Goal: Information Seeking & Learning: Learn about a topic

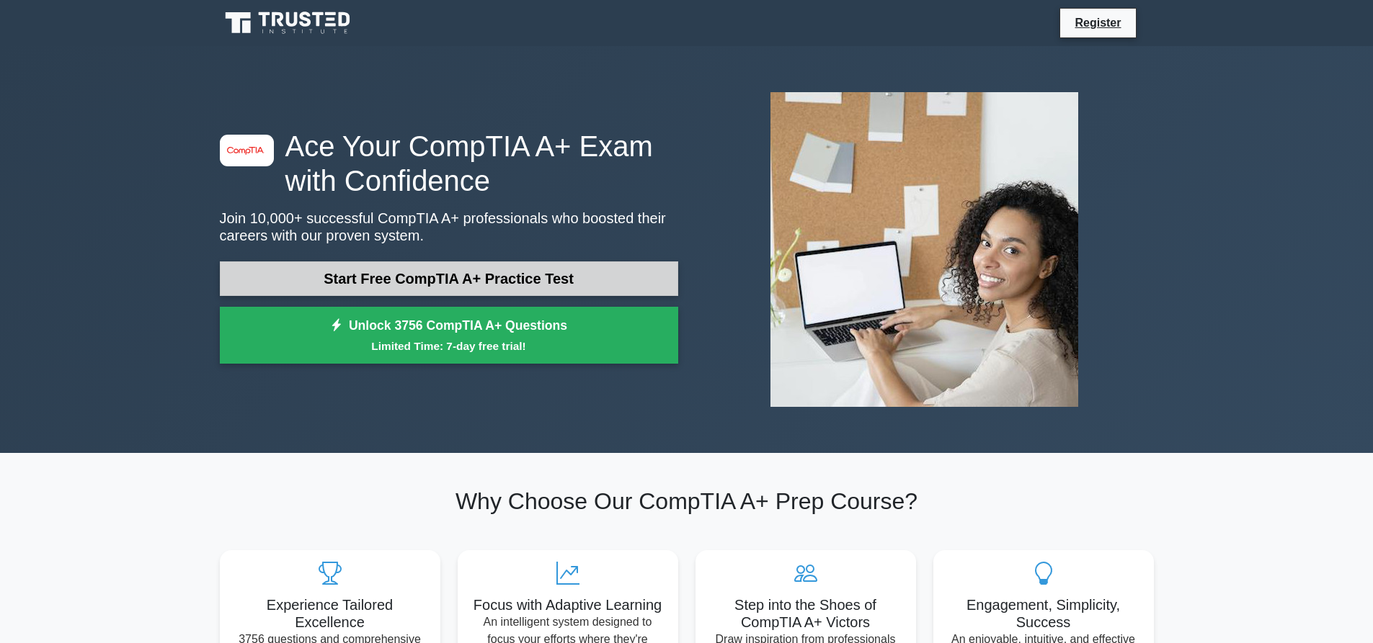
click at [322, 286] on link "Start Free CompTIA A+ Practice Test" at bounding box center [449, 279] width 458 height 35
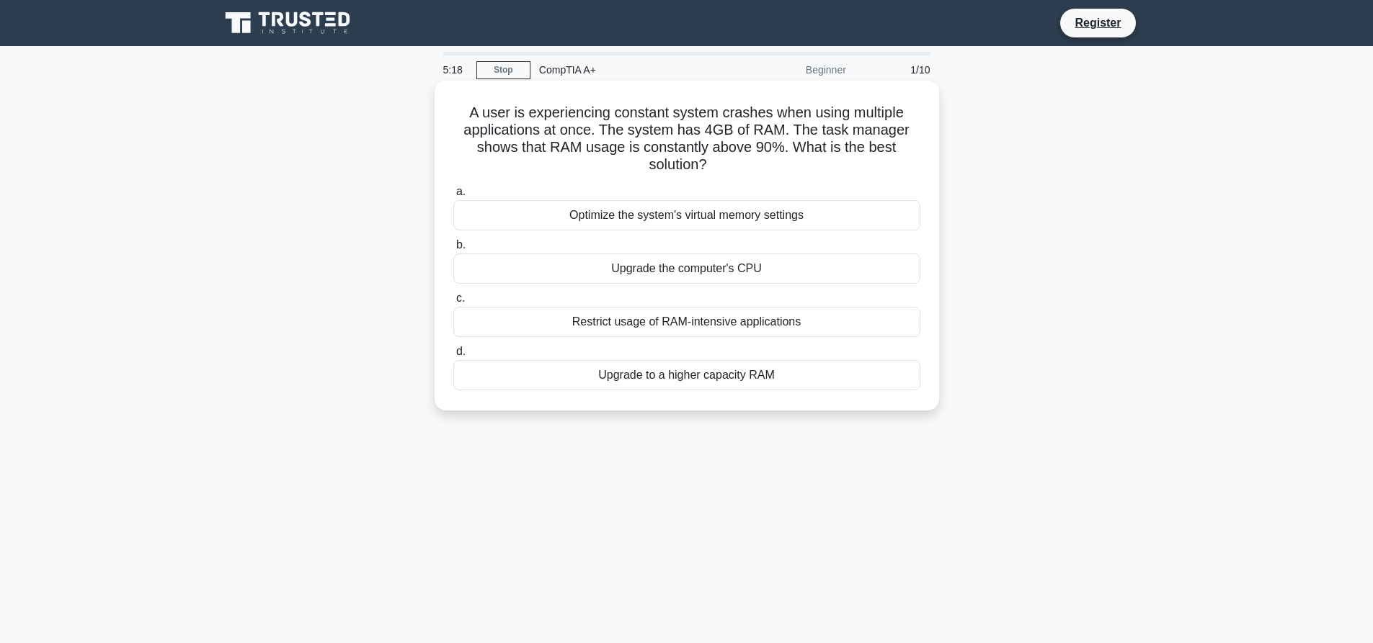
click at [692, 377] on div "Upgrade to a higher capacity RAM" at bounding box center [686, 375] width 467 height 30
click at [453, 357] on input "d. Upgrade to a higher capacity RAM" at bounding box center [453, 351] width 0 height 9
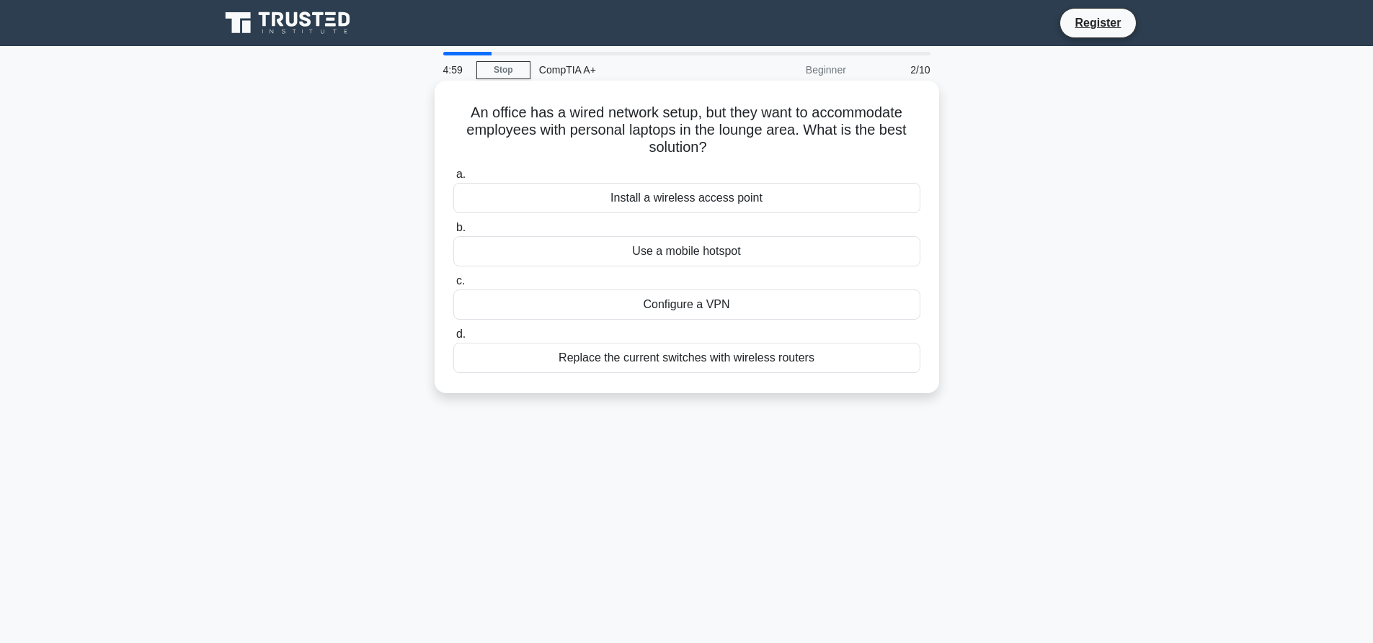
click at [711, 201] on div "Install a wireless access point" at bounding box center [686, 198] width 467 height 30
click at [453, 179] on input "a. Install a wireless access point" at bounding box center [453, 174] width 0 height 9
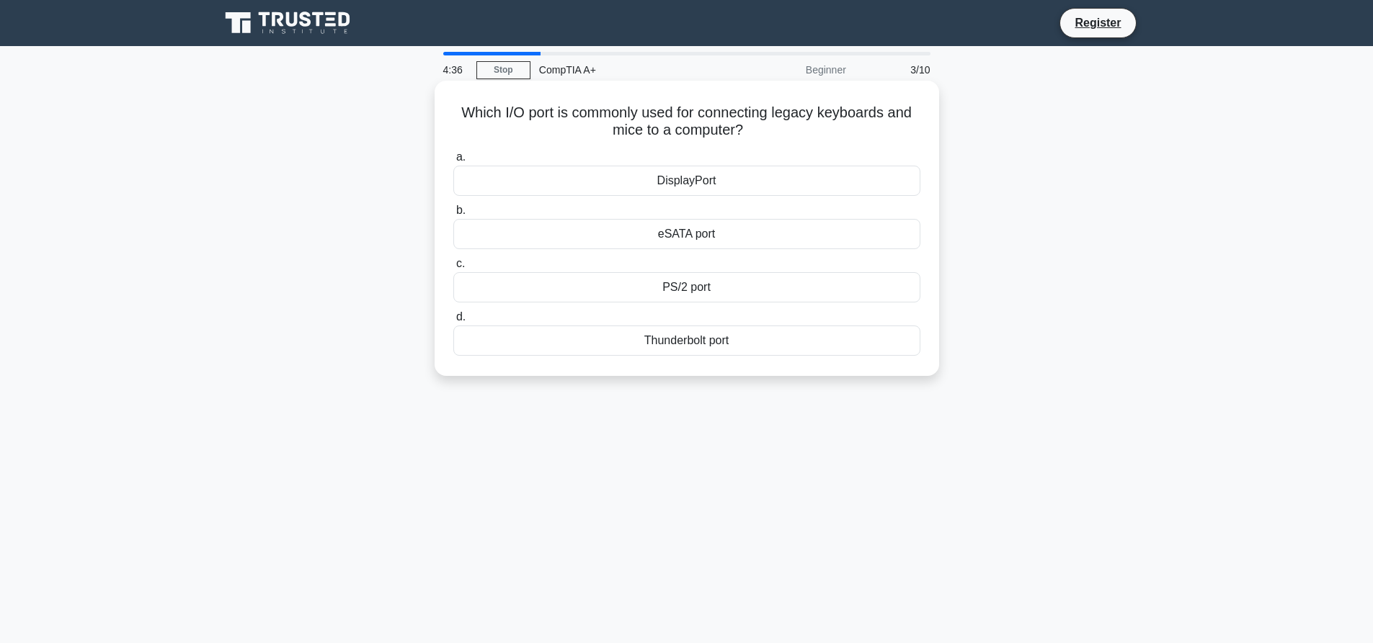
click at [700, 337] on div "Thunderbolt port" at bounding box center [686, 341] width 467 height 30
click at [453, 322] on input "d. Thunderbolt port" at bounding box center [453, 317] width 0 height 9
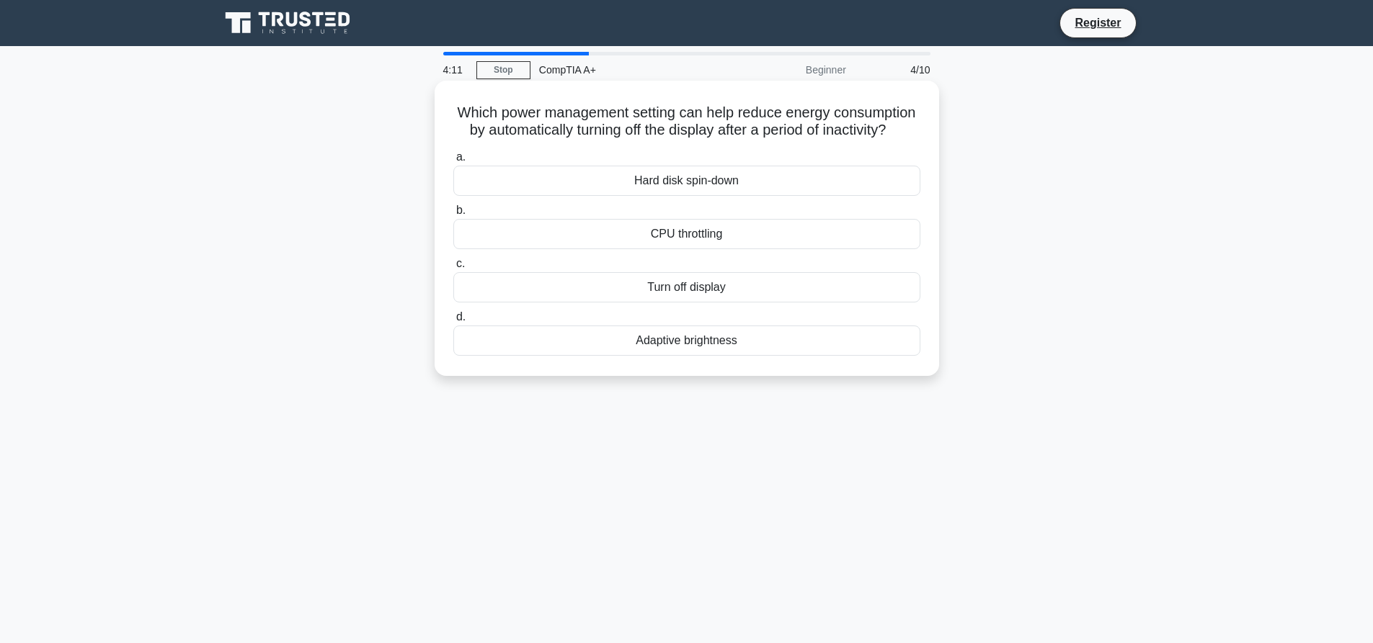
click at [690, 303] on div "Turn off display" at bounding box center [686, 287] width 467 height 30
click at [453, 269] on input "c. Turn off display" at bounding box center [453, 263] width 0 height 9
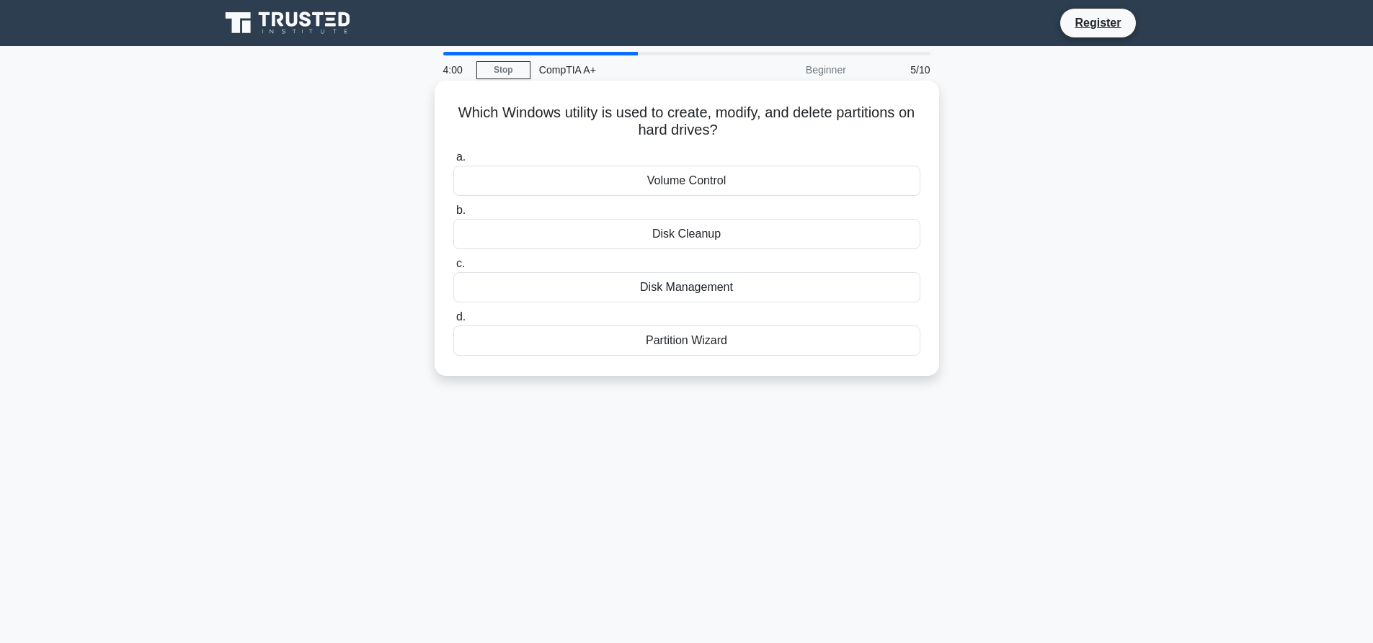
click at [686, 289] on div "Disk Management" at bounding box center [686, 287] width 467 height 30
click at [453, 269] on input "c. Disk Management" at bounding box center [453, 263] width 0 height 9
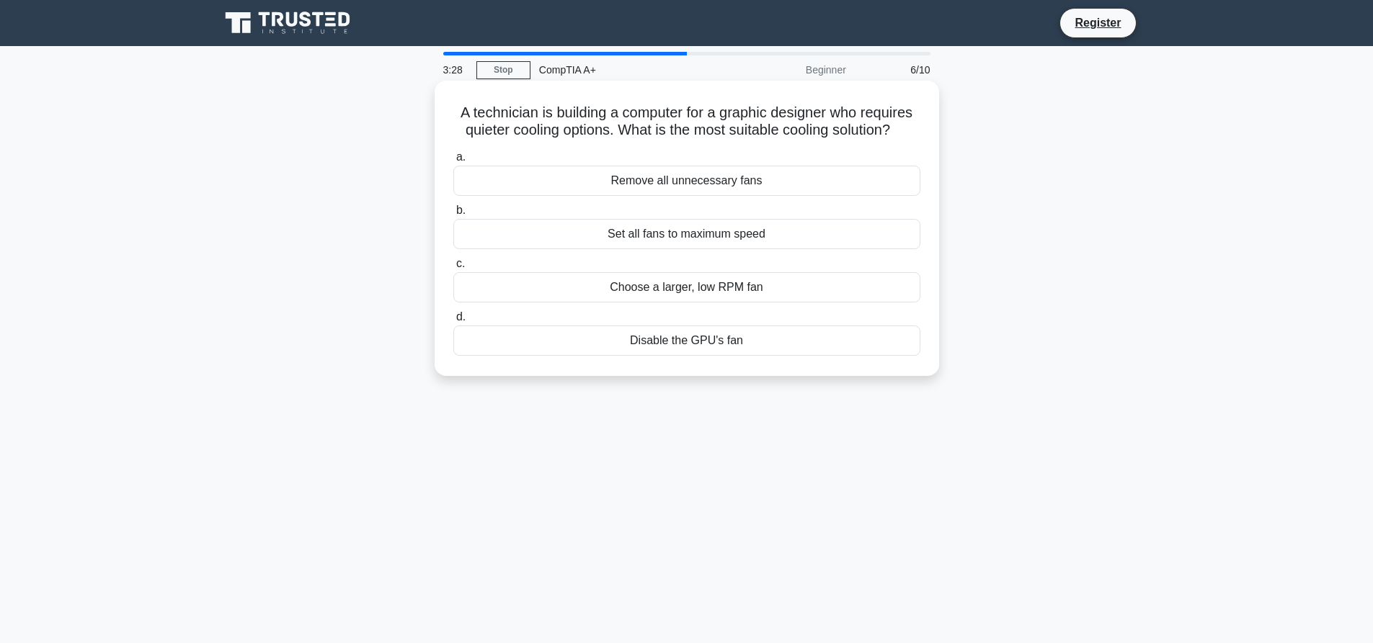
click at [718, 289] on div "Choose a larger, low RPM fan" at bounding box center [686, 287] width 467 height 30
click at [453, 269] on input "c. Choose a larger, low RPM fan" at bounding box center [453, 263] width 0 height 9
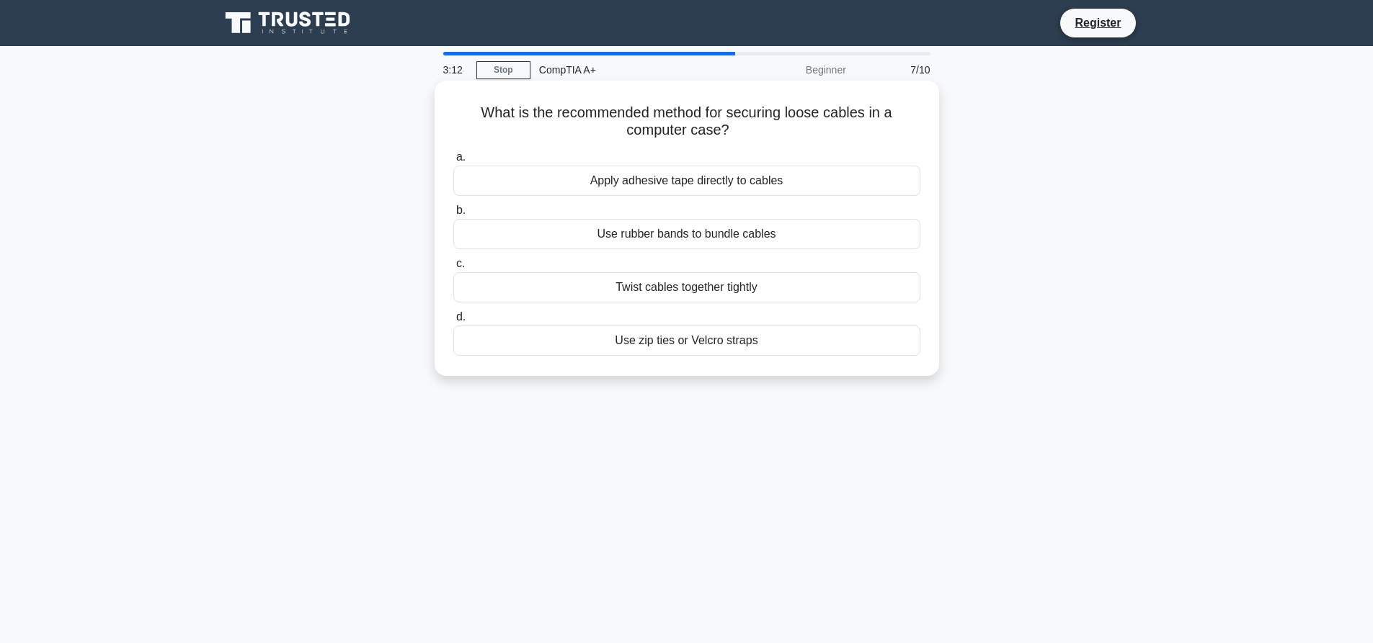
click at [716, 348] on div "Use zip ties or Velcro straps" at bounding box center [686, 341] width 467 height 30
click at [453, 322] on input "d. Use zip ties or Velcro straps" at bounding box center [453, 317] width 0 height 9
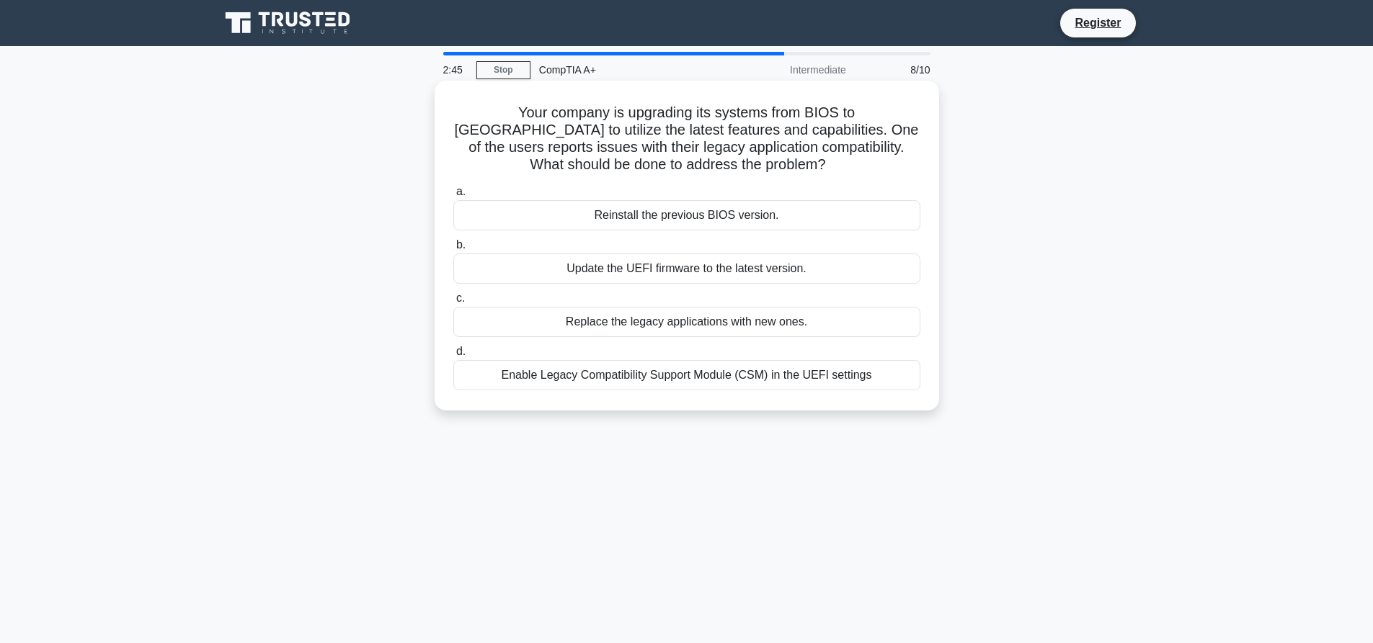
click at [758, 218] on div "Reinstall the previous BIOS version." at bounding box center [686, 215] width 467 height 30
click at [453, 197] on input "a. Reinstall the previous BIOS version." at bounding box center [453, 191] width 0 height 9
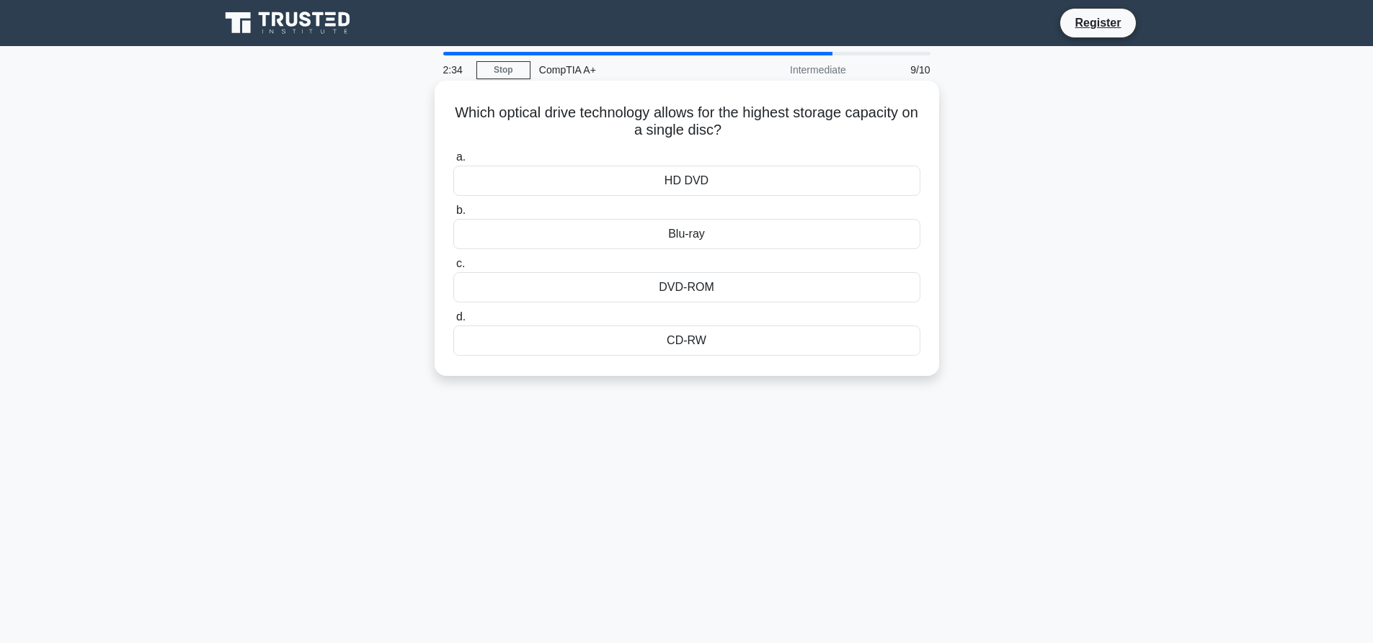
click at [691, 231] on div "Blu-ray" at bounding box center [686, 234] width 467 height 30
click at [453, 215] on input "b. Blu-ray" at bounding box center [453, 210] width 0 height 9
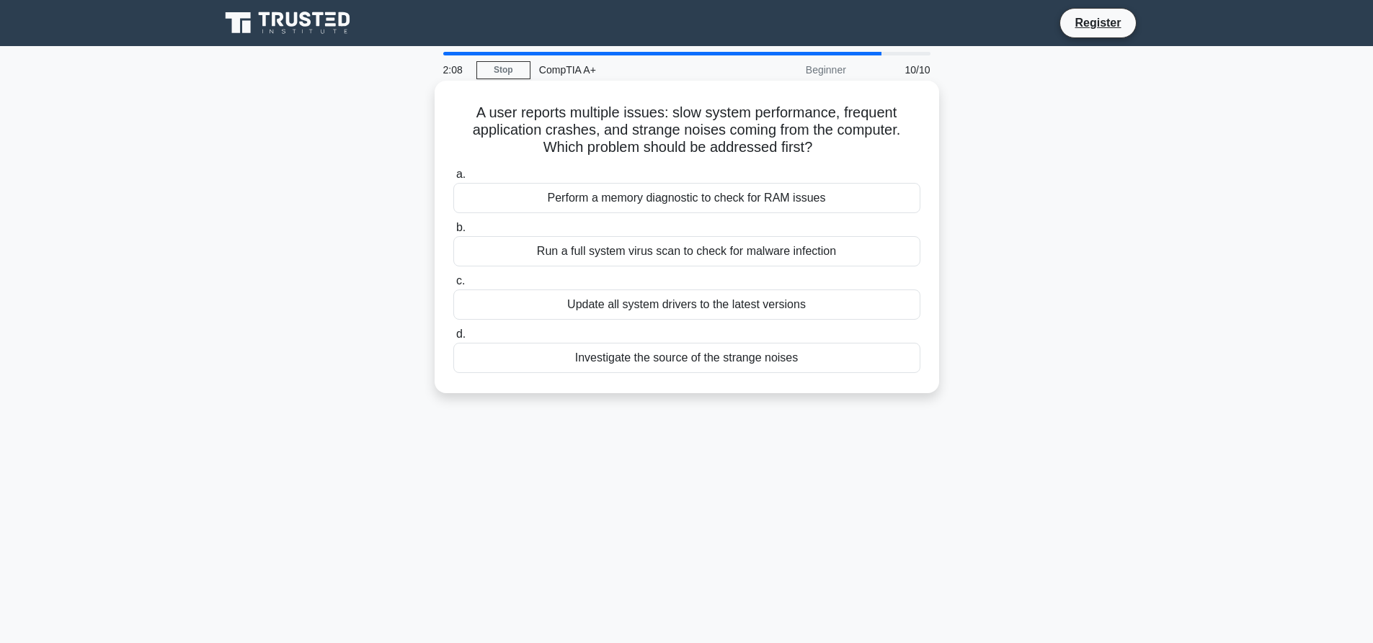
click at [713, 349] on div "Investigate the source of the strange noises" at bounding box center [686, 358] width 467 height 30
click at [453, 339] on input "d. Investigate the source of the strange noises" at bounding box center [453, 334] width 0 height 9
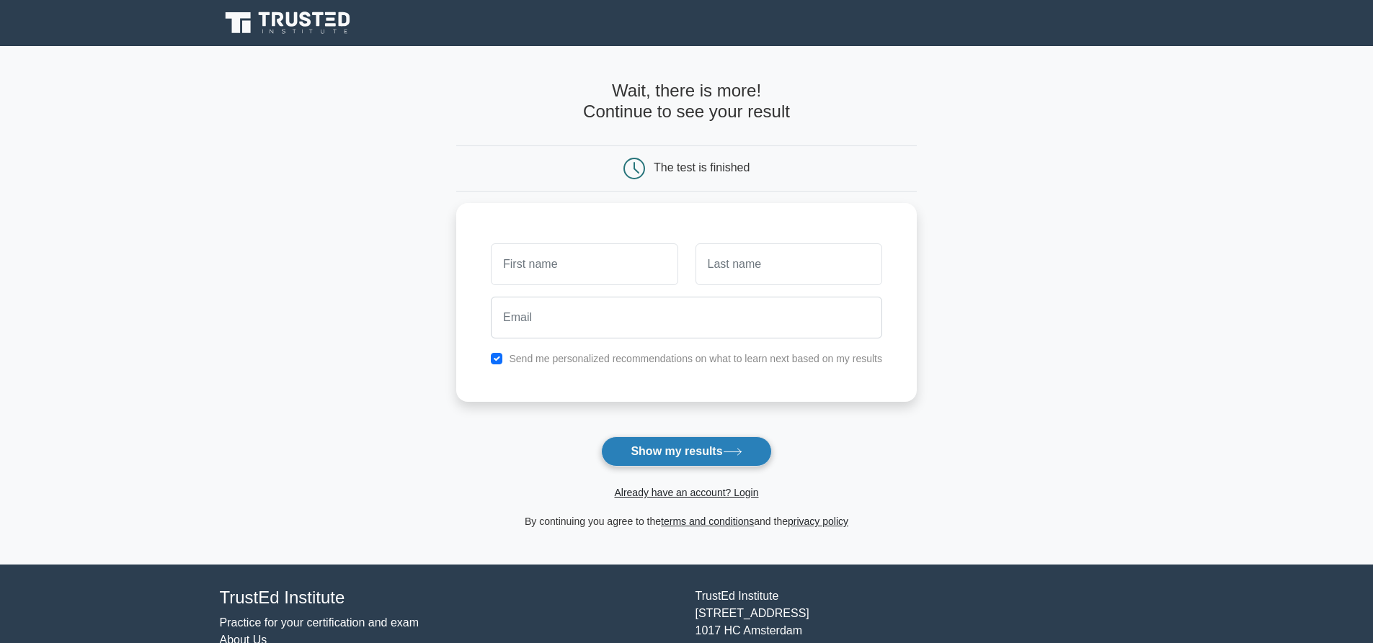
click at [695, 447] on button "Show my results" at bounding box center [686, 452] width 170 height 30
click at [589, 277] on input "text" at bounding box center [584, 261] width 187 height 42
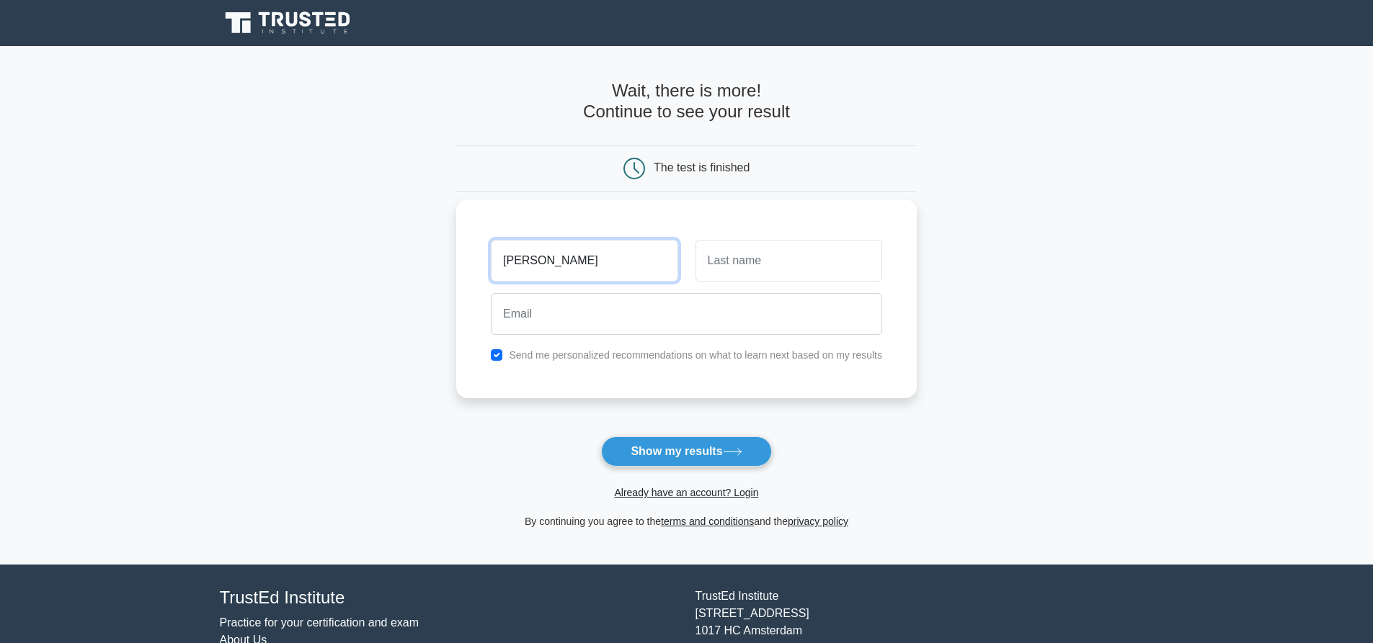
type input "[PERSON_NAME]"
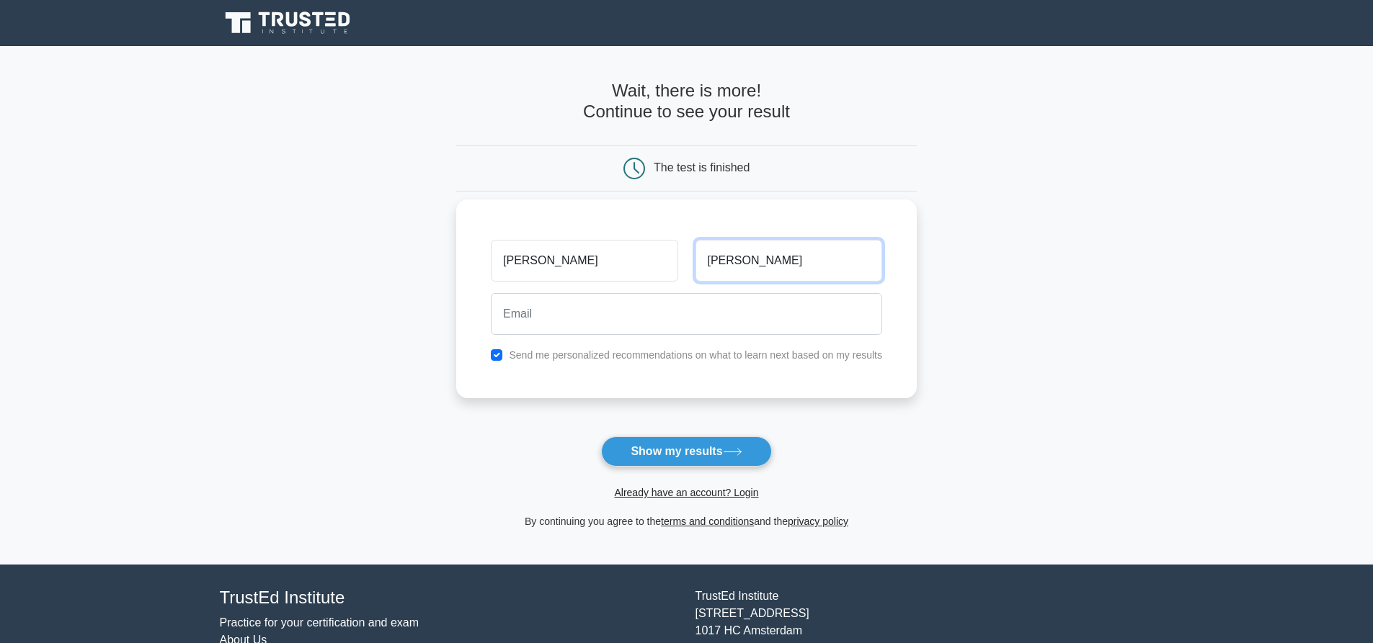
type input "[PERSON_NAME]"
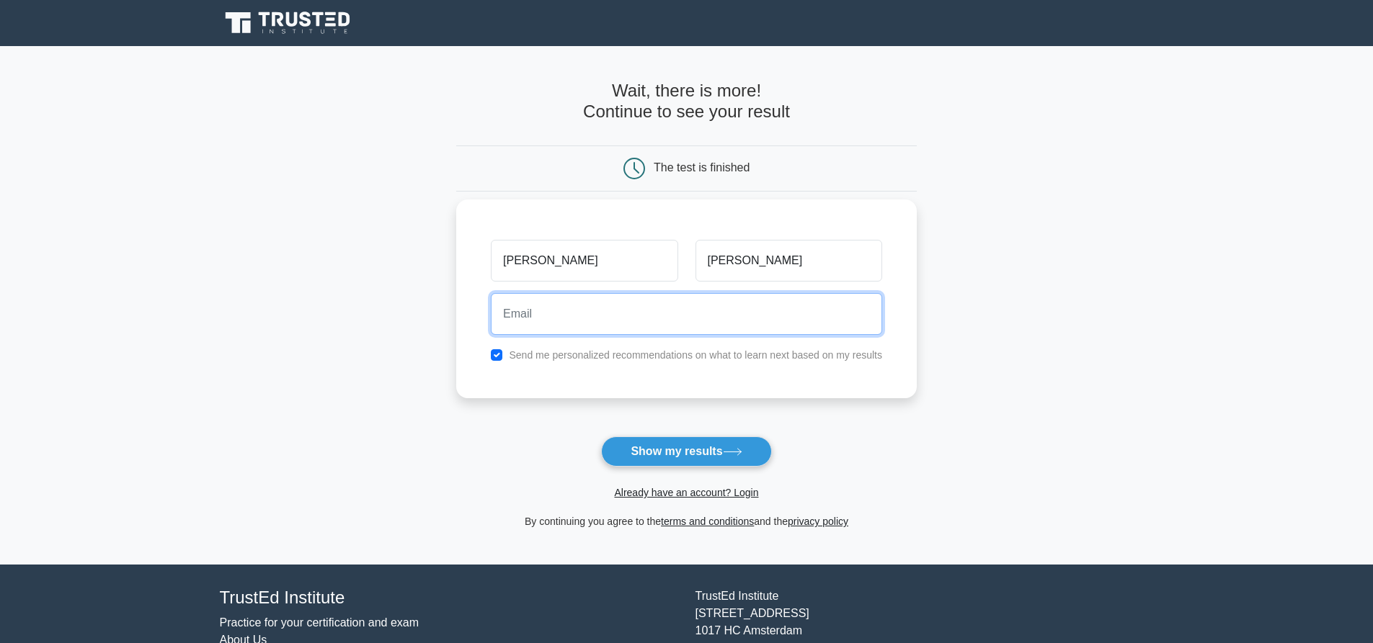
click at [575, 304] on input "email" at bounding box center [686, 314] width 391 height 42
type input "[EMAIL_ADDRESS][DOMAIN_NAME]"
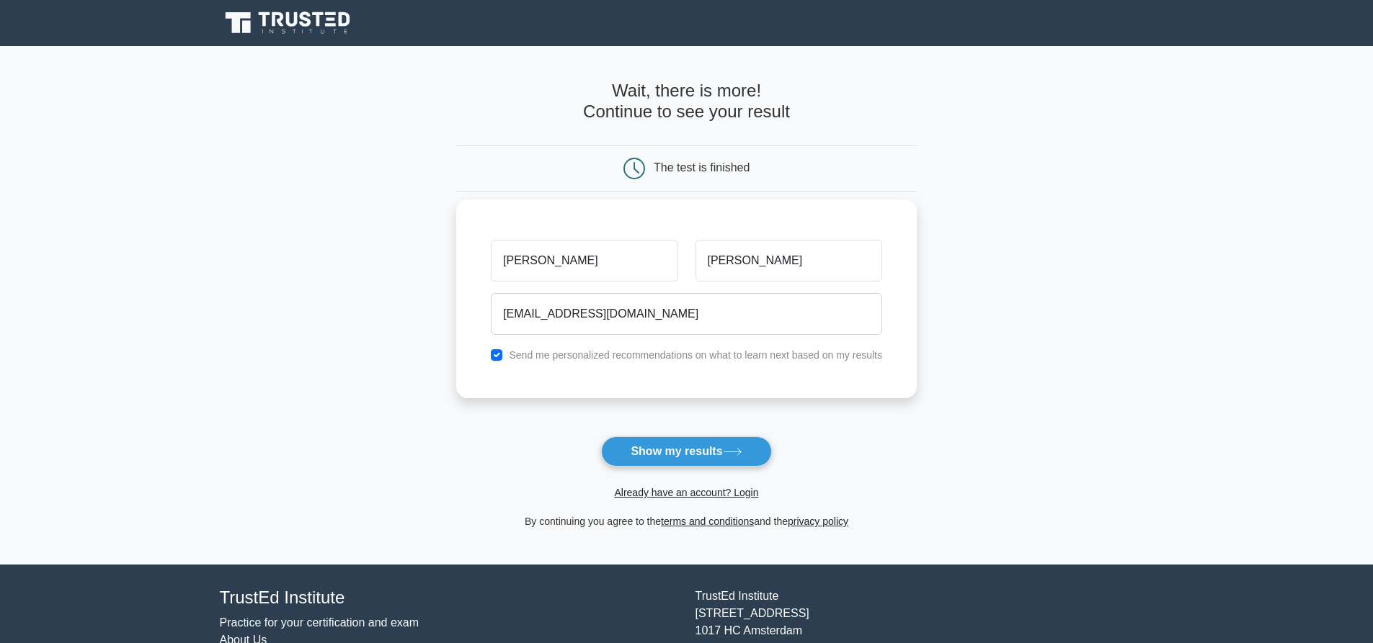
click at [574, 355] on label "Send me personalized recommendations on what to learn next based on my results" at bounding box center [695, 355] width 373 height 12
click at [495, 361] on input "checkbox" at bounding box center [497, 355] width 12 height 12
checkbox input "false"
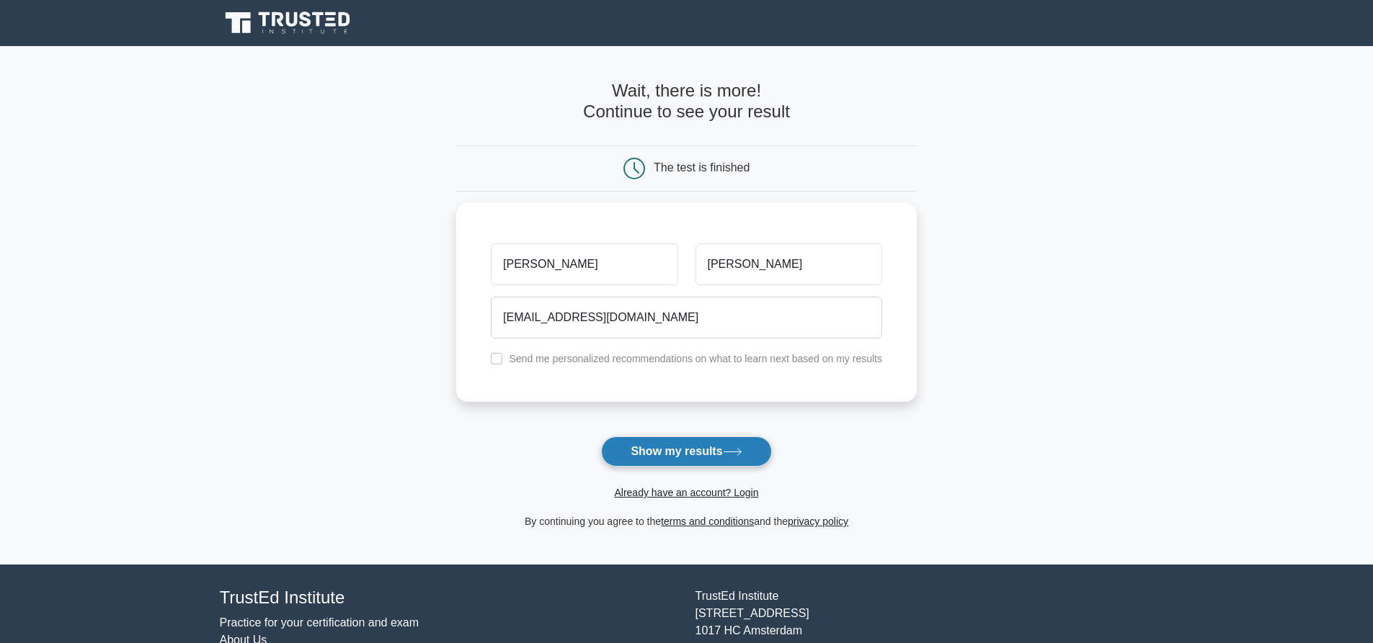
click at [603, 445] on button "Show my results" at bounding box center [686, 452] width 170 height 30
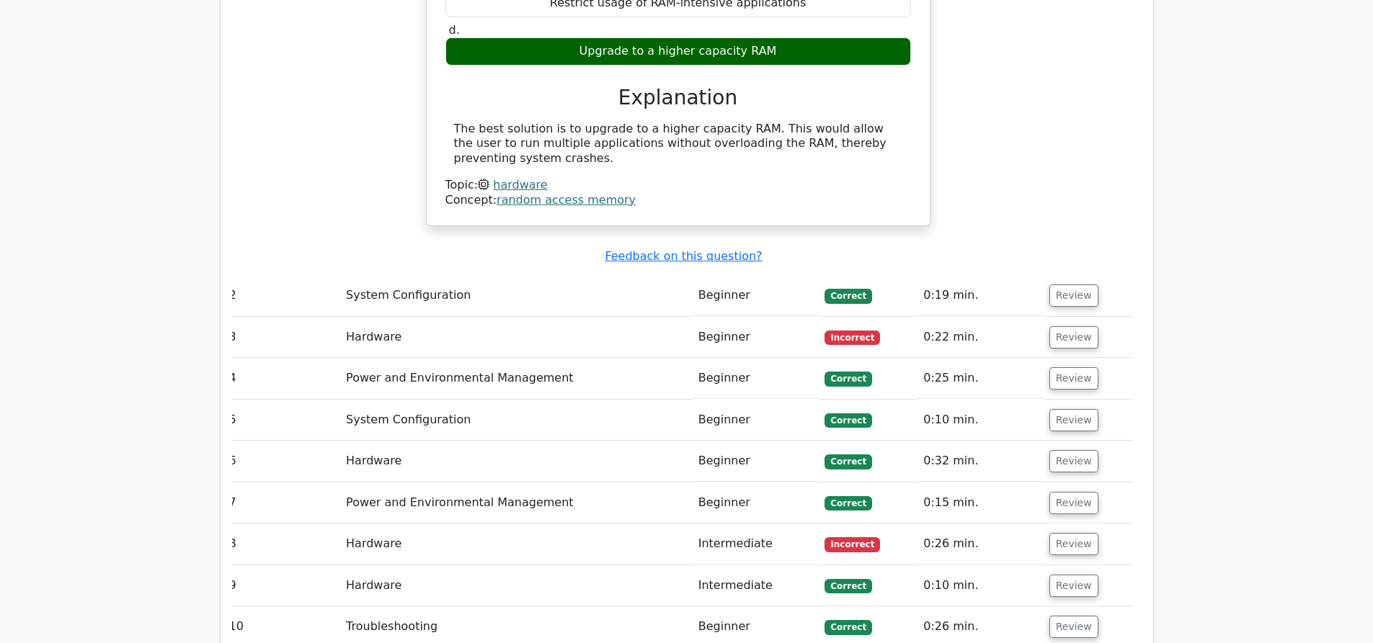
scroll to position [1471, 0]
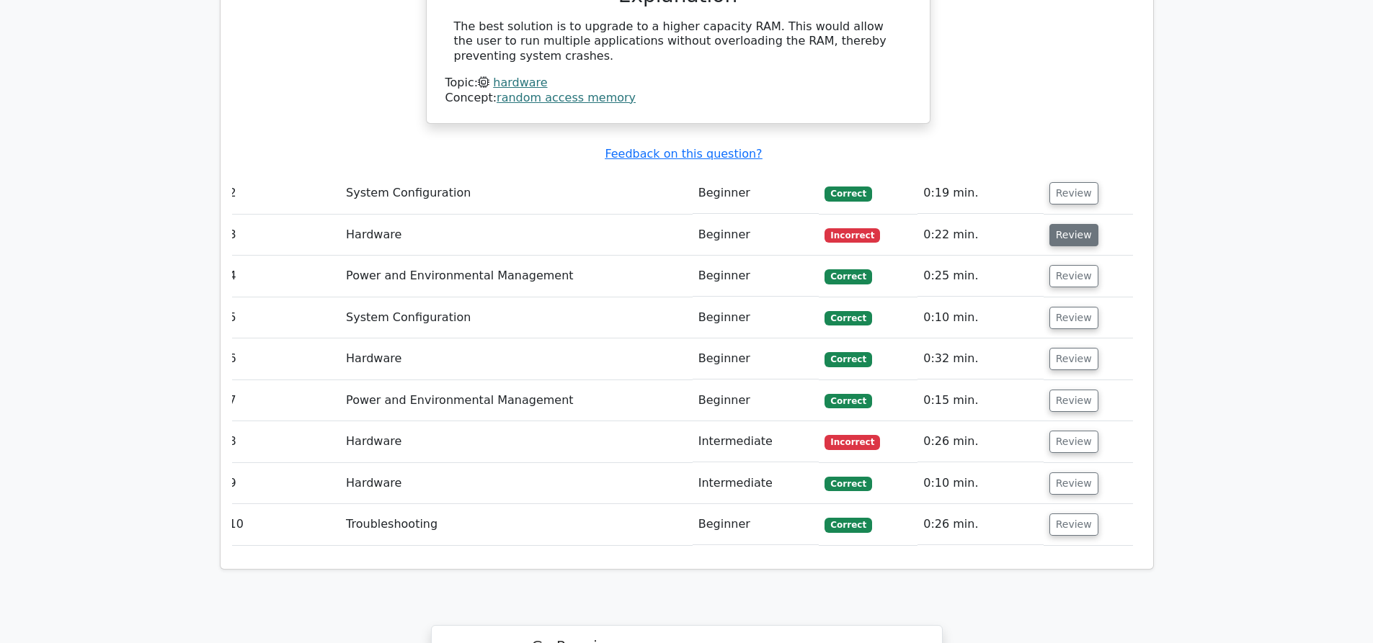
click at [1072, 224] on button "Review" at bounding box center [1073, 235] width 49 height 22
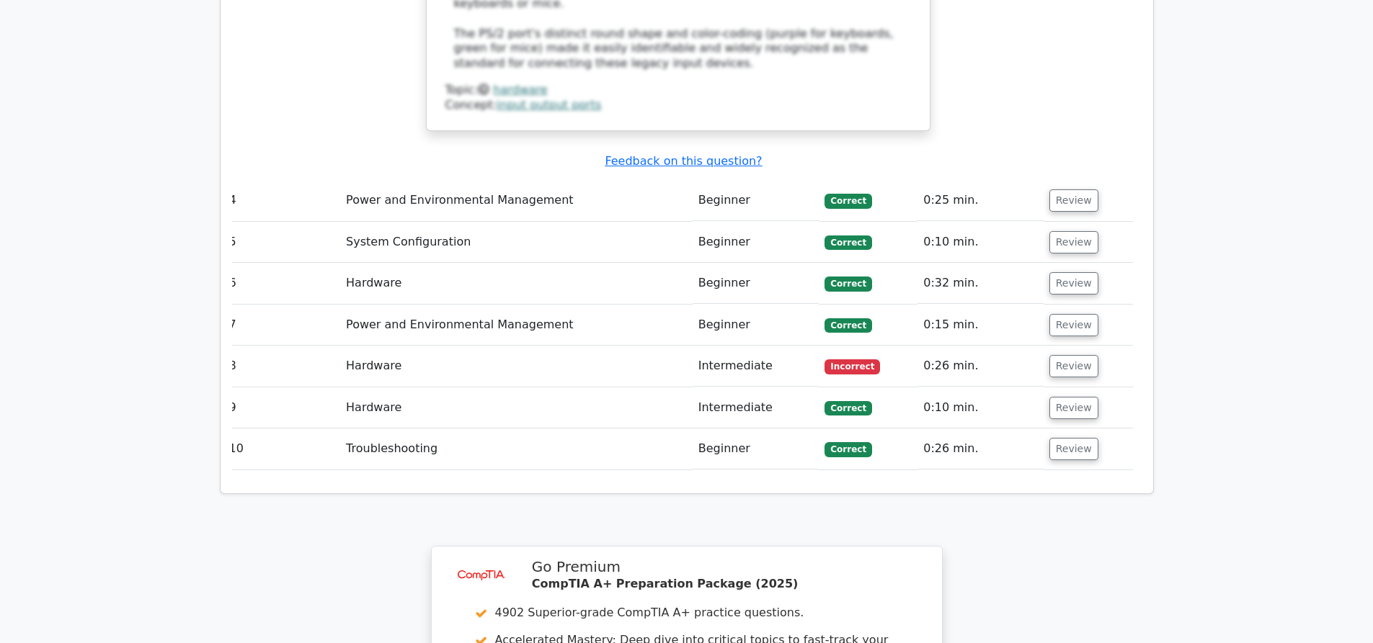
scroll to position [2381, 0]
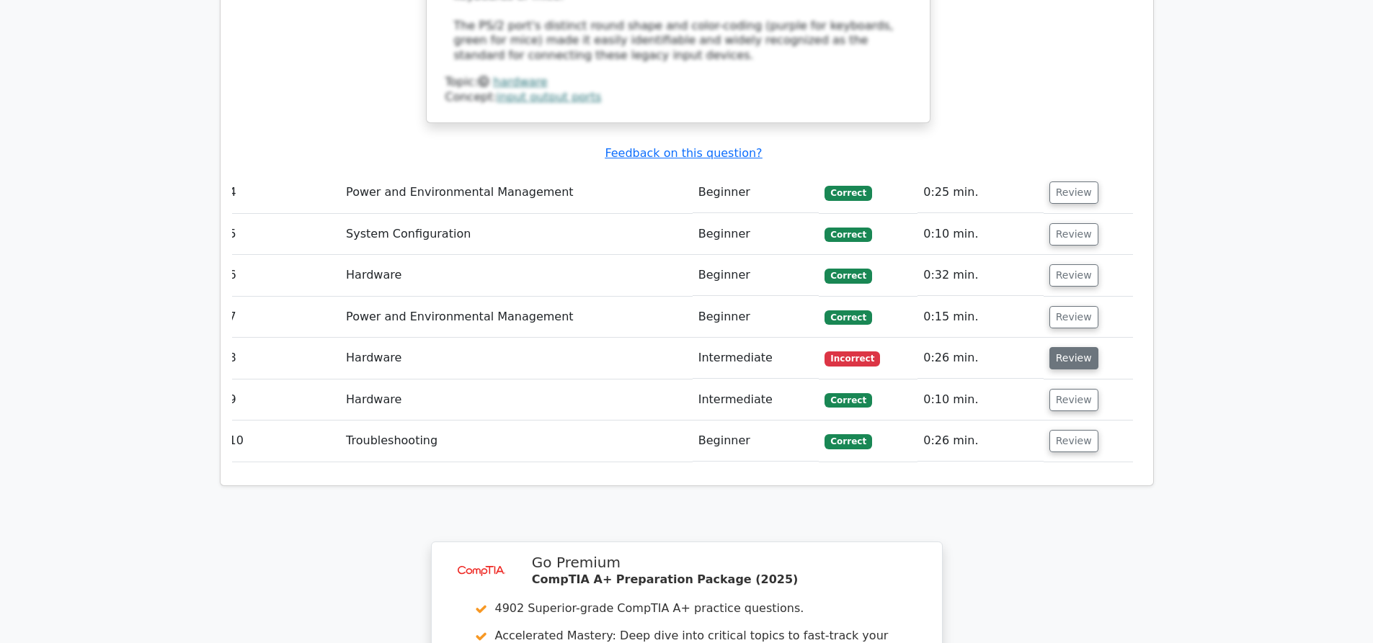
click at [1061, 347] on button "Review" at bounding box center [1073, 358] width 49 height 22
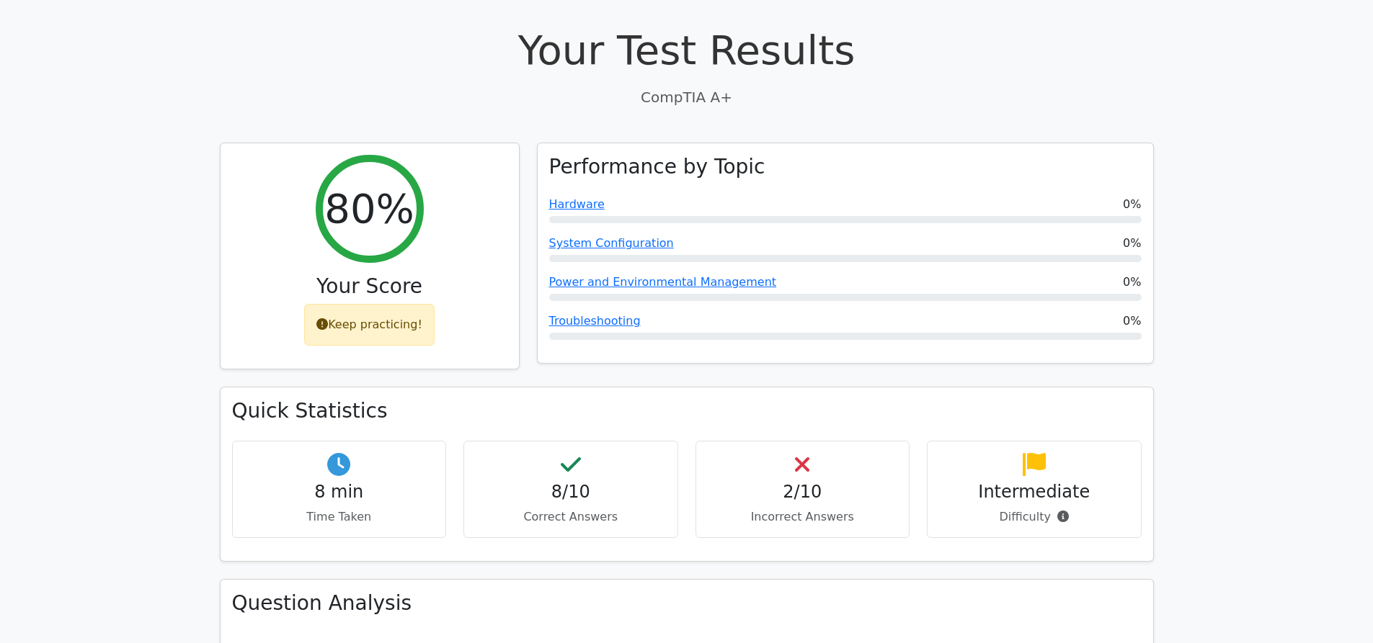
scroll to position [0, 0]
